Goal: Task Accomplishment & Management: Use online tool/utility

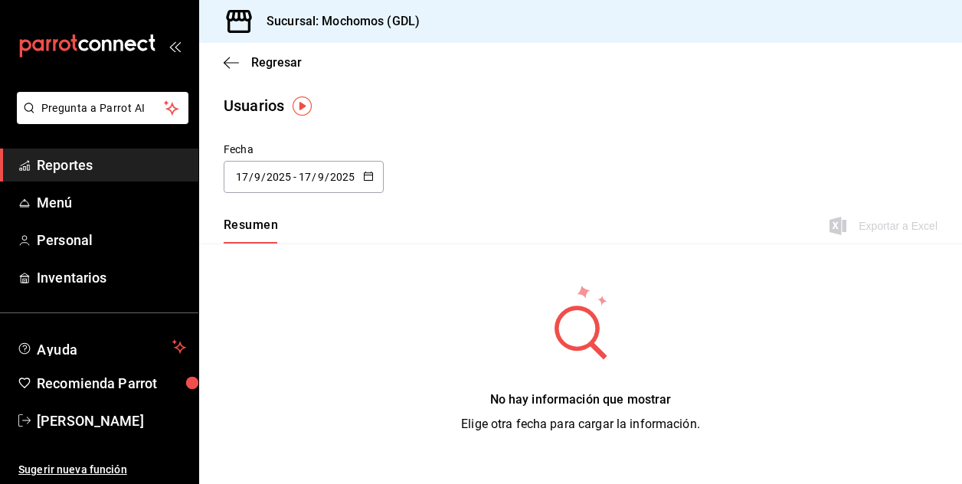
click at [589, 162] on div "Fecha [DATE] [DATE] - [DATE] [DATE]" at bounding box center [580, 177] width 763 height 70
click at [243, 171] on input "17" at bounding box center [242, 177] width 14 height 12
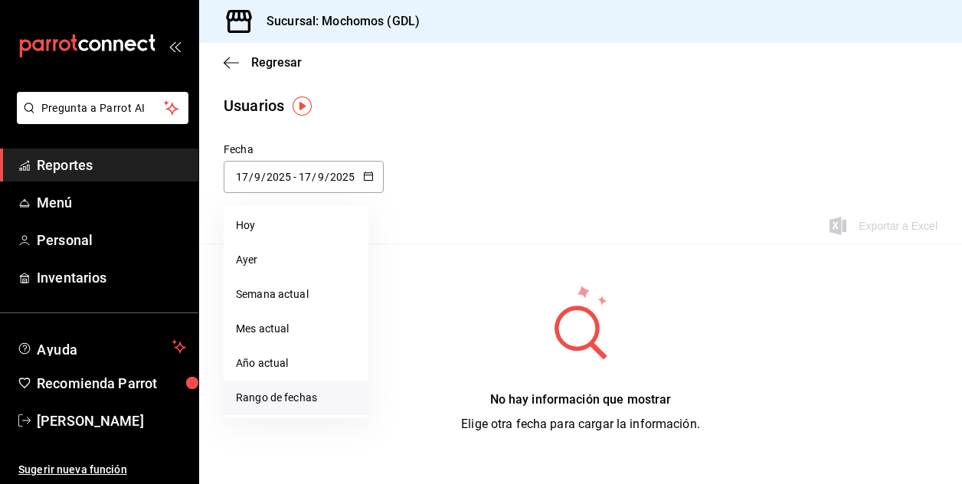
click at [282, 393] on li "Rango de fechas" at bounding box center [296, 398] width 145 height 34
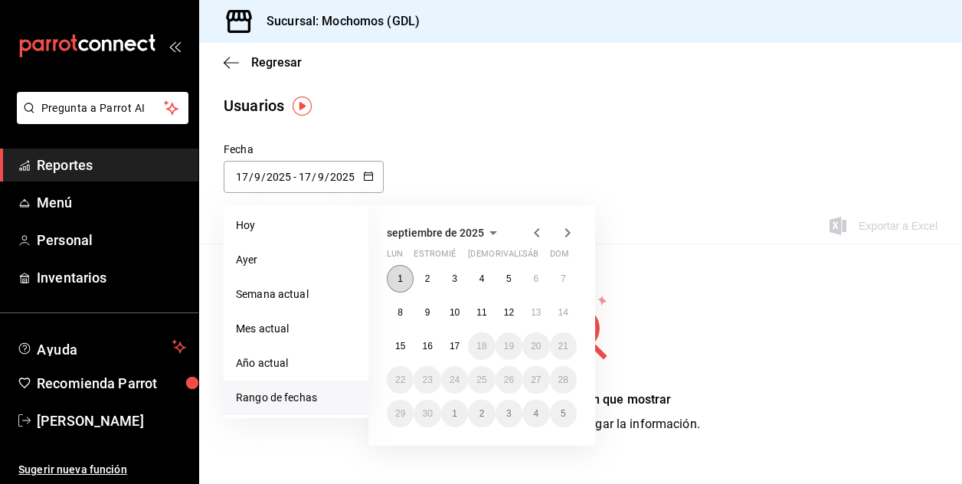
click at [395, 279] on button "1" at bounding box center [400, 279] width 27 height 28
click at [455, 347] on abbr "17" at bounding box center [454, 346] width 10 height 11
type input "[DATE]"
type input "1"
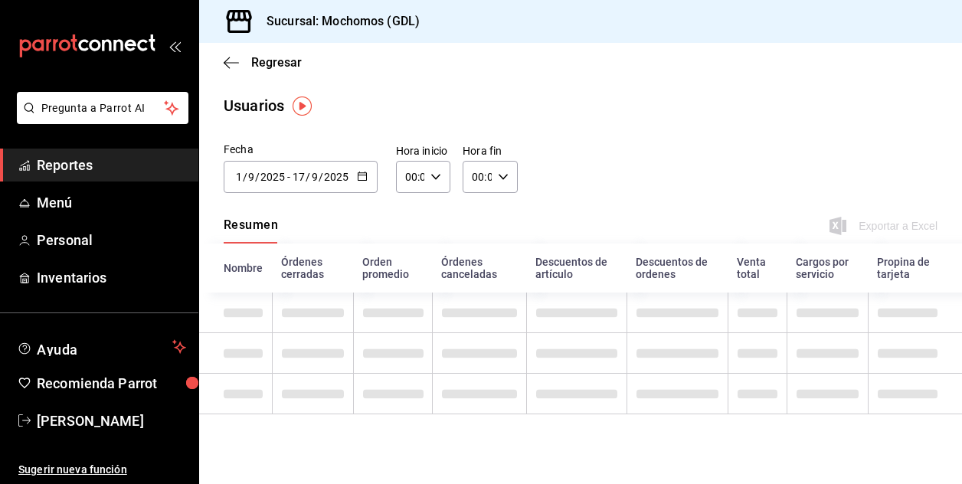
click at [637, 119] on main "Regresar Usuarios Fecha [DATE] [DATE] - [DATE] [DATE] septiembre de 2025 Lun es…" at bounding box center [580, 263] width 763 height 441
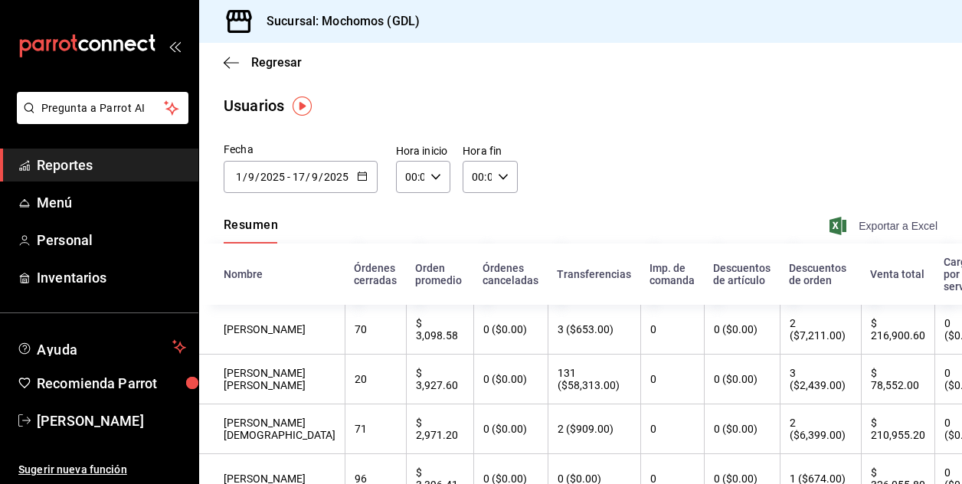
click at [876, 229] on font "Exportar a Excel" at bounding box center [897, 226] width 79 height 12
